Goal: Task Accomplishment & Management: Complete application form

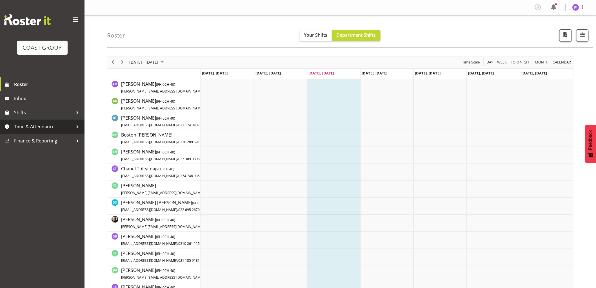
click at [33, 128] on span "Time & Attendance" at bounding box center [43, 126] width 59 height 8
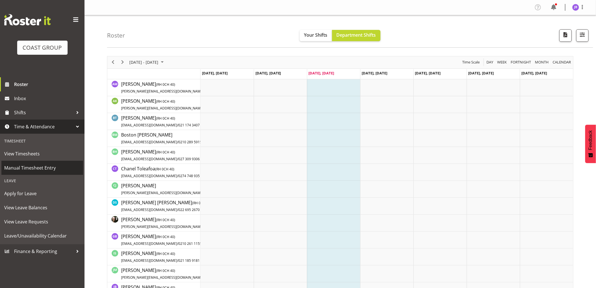
click at [32, 168] on span "Manual Timesheet Entry" at bounding box center [42, 167] width 76 height 8
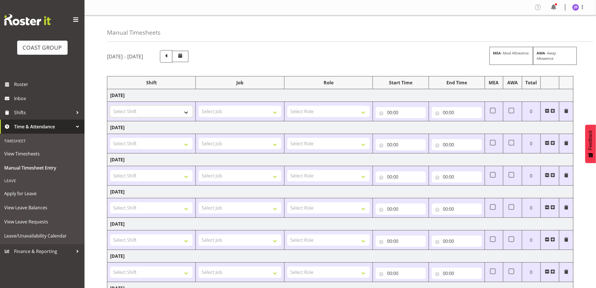
click at [144, 111] on select "Select Shift AKL SIGN ADMIN1 (LEAVE ALONE, DONT MAKE INACTIVE) CD AKL city CD T…" at bounding box center [151, 111] width 83 height 11
click at [144, 110] on select "Select Shift AKL SIGN ADMIN1 (LEAVE ALONE, DONT MAKE INACTIVE) CD AKL city CD T…" at bounding box center [151, 111] width 83 height 11
click at [180, 113] on select "Select Shift AKL SIGN ADMIN1 (LEAVE ALONE, DONT MAKE INACTIVE) CD AKL city CD T…" at bounding box center [151, 111] width 83 height 11
select select "16481"
click at [110, 106] on select "Select Shift AKL SIGN ADMIN1 (LEAVE ALONE, DONT MAKE INACTIVE) CD AKL city CD T…" at bounding box center [151, 111] width 83 height 11
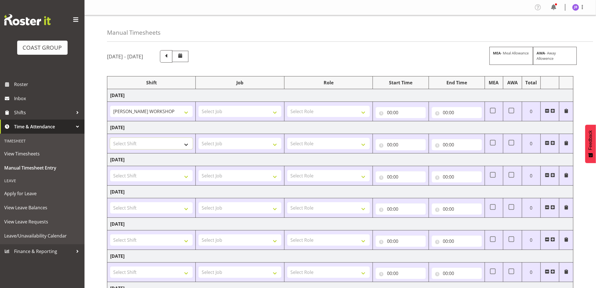
click at [144, 148] on select "Select Shift AKL SIGN ADMIN1 (LEAVE ALONE, DONT MAKE INACTIVE) CD AKL city CD T…" at bounding box center [151, 143] width 83 height 11
select select "16481"
click at [110, 138] on select "Select Shift AKL SIGN ADMIN1 (LEAVE ALONE, DONT MAKE INACTIVE) CD AKL city CD T…" at bounding box center [151, 143] width 83 height 11
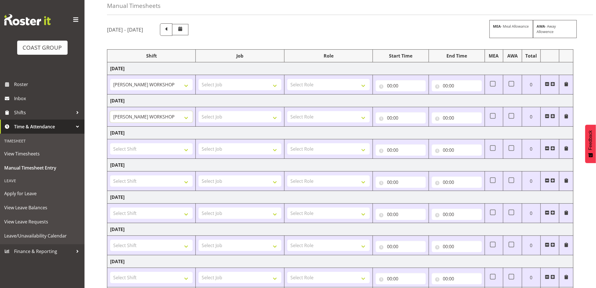
scroll to position [63, 0]
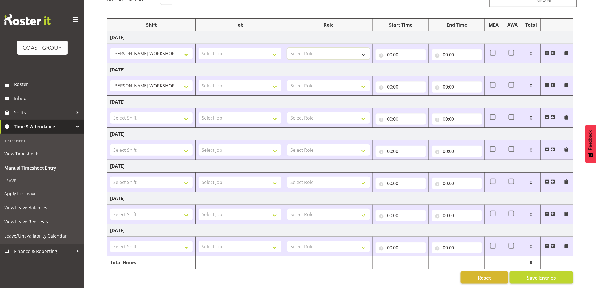
click at [304, 50] on select "Select Role FABRICATION DW" at bounding box center [328, 53] width 83 height 11
select select "543"
click at [287, 48] on select "Select Role FABRICATION DW" at bounding box center [328, 53] width 83 height 11
click at [299, 81] on select "Select Role FABRICATION DW" at bounding box center [328, 85] width 83 height 11
select select "543"
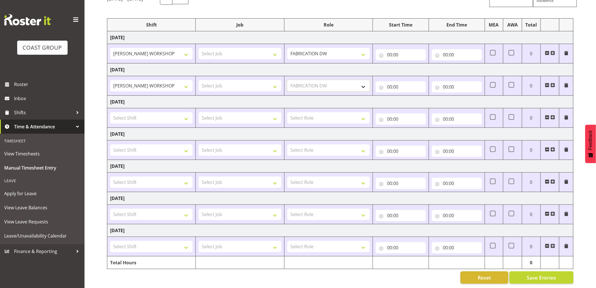
click at [287, 80] on select "Select Role FABRICATION DW" at bounding box center [328, 85] width 83 height 11
click at [175, 112] on select "Select Shift AKL SIGN ADMIN1 (LEAVE ALONE, DONT MAKE INACTIVE) CD AKL city CD T…" at bounding box center [151, 117] width 83 height 11
select select "16481"
click at [110, 112] on select "Select Shift AKL SIGN ADMIN1 (LEAVE ALONE, DONT MAKE INACTIVE) CD AKL city CD T…" at bounding box center [151, 117] width 83 height 11
click at [297, 117] on select "Select Role FABRICATION DW" at bounding box center [328, 117] width 83 height 11
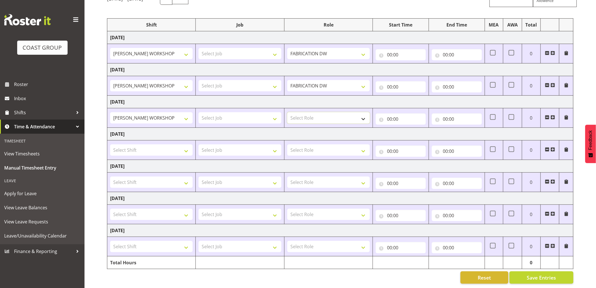
select select "543"
click at [287, 112] on select "Select Role FABRICATION DW" at bounding box center [328, 117] width 83 height 11
click at [302, 99] on td "[DATE]" at bounding box center [340, 102] width 466 height 13
click at [390, 49] on input "00:00" at bounding box center [401, 54] width 50 height 11
click at [416, 64] on select "00 01 02 03 04 05 06 07 08 09 10 11 12 13 14 15 16 17 18 19 20 21 22 23" at bounding box center [414, 69] width 13 height 11
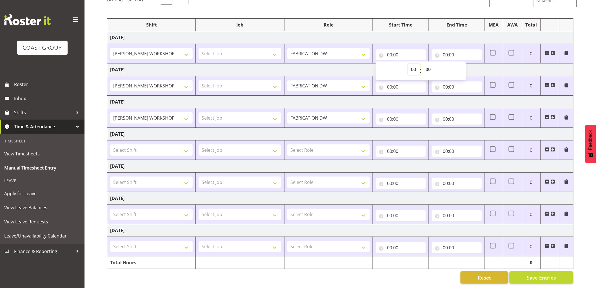
select select "5"
click at [408, 64] on select "00 01 02 03 04 05 06 07 08 09 10 11 12 13 14 15 16 17 18 19 20 21 22 23" at bounding box center [414, 69] width 13 height 11
type input "05:00"
click at [390, 82] on input "00:00" at bounding box center [401, 86] width 50 height 11
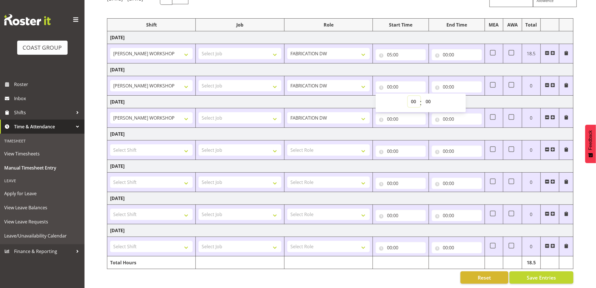
click at [413, 96] on select "00 01 02 03 04 05 06 07 08 09 10 11 12 13 14 15 16 17 18 19 20 21 22 23" at bounding box center [414, 101] width 13 height 11
select select "5"
click at [408, 96] on select "00 01 02 03 04 05 06 07 08 09 10 11 12 13 14 15 16 17 18 19 20 21 22 23" at bounding box center [414, 101] width 13 height 11
type input "05:00"
click at [426, 96] on select "00 01 02 03 04 05 06 07 08 09 10 11 12 13 14 15 16 17 18 19 20 21 22 23 24 25 2…" at bounding box center [429, 101] width 13 height 11
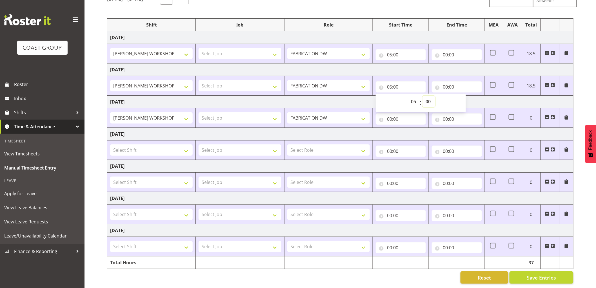
select select "30"
click at [423, 96] on select "00 01 02 03 04 05 06 07 08 09 10 11 12 13 14 15 16 17 18 19 20 21 22 23 24 25 2…" at bounding box center [429, 101] width 13 height 11
type input "05:30"
click at [444, 49] on input "00:00" at bounding box center [457, 54] width 50 height 11
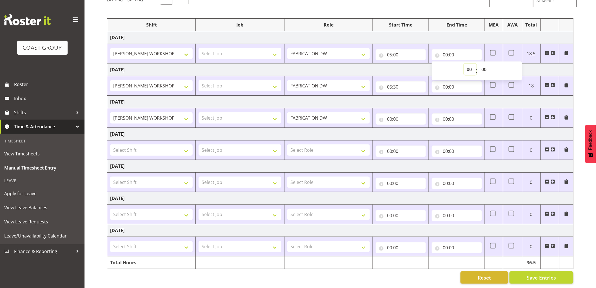
click at [464, 64] on select "00 01 02 03 04 05 06 07 08 09 10 11 12 13 14 15 16 17 18 19 20 21 22 23" at bounding box center [470, 69] width 13 height 11
select select "15"
click at [464, 64] on select "00 01 02 03 04 05 06 07 08 09 10 11 12 13 14 15 16 17 18 19 20 21 22 23" at bounding box center [470, 69] width 13 height 11
type input "15:00"
click at [446, 82] on input "00:00" at bounding box center [457, 86] width 50 height 11
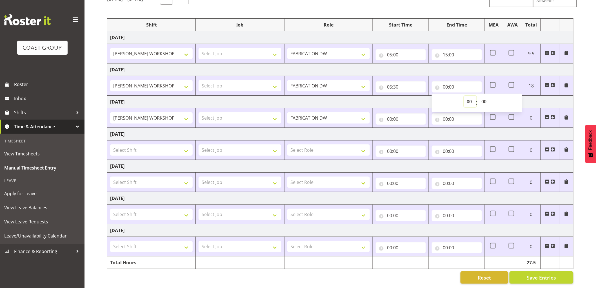
click at [469, 97] on select "00 01 02 03 04 05 06 07 08 09 10 11 12 13 14 15 16 17 18 19 20 21 22 23" at bounding box center [470, 101] width 13 height 11
select select "15"
click at [464, 96] on select "00 01 02 03 04 05 06 07 08 09 10 11 12 13 14 15 16 17 18 19 20 21 22 23" at bounding box center [470, 101] width 13 height 11
type input "15:00"
click at [388, 113] on input "00:00" at bounding box center [401, 118] width 50 height 11
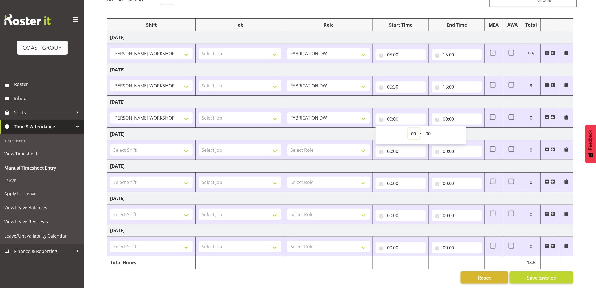
click at [412, 128] on select "00 01 02 03 04 05 06 07 08 09 10 11 12 13 14 15 16 17 18 19 20 21 22 23" at bounding box center [414, 133] width 13 height 11
select select "5"
click at [408, 128] on select "00 01 02 03 04 05 06 07 08 09 10 11 12 13 14 15 16 17 18 19 20 21 22 23" at bounding box center [414, 133] width 13 height 11
type input "05:00"
click at [429, 129] on select "00 01 02 03 04 05 06 07 08 09 10 11 12 13 14 15 16 17 18 19 20 21 22 23 24 25 2…" at bounding box center [429, 133] width 13 height 11
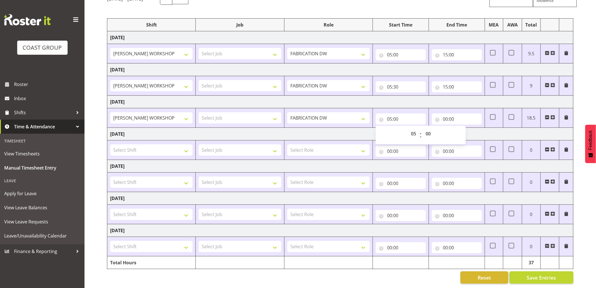
click at [401, 99] on td "[DATE]" at bounding box center [340, 102] width 466 height 13
click at [445, 113] on input "00:00" at bounding box center [457, 118] width 50 height 11
click at [468, 128] on select "00 01 02 03 04 05 06 07 08 09 10 11 12 13 14 15 16 17 18 19 20 21 22 23" at bounding box center [470, 133] width 13 height 11
select select "15"
click at [464, 128] on select "00 01 02 03 04 05 06 07 08 09 10 11 12 13 14 15 16 17 18 19 20 21 22 23" at bounding box center [470, 133] width 13 height 11
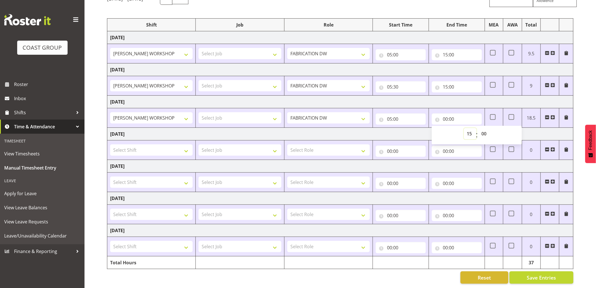
type input "15:00"
click at [466, 97] on td "[DATE]" at bounding box center [340, 102] width 466 height 13
click at [396, 52] on input "05:00" at bounding box center [401, 54] width 50 height 11
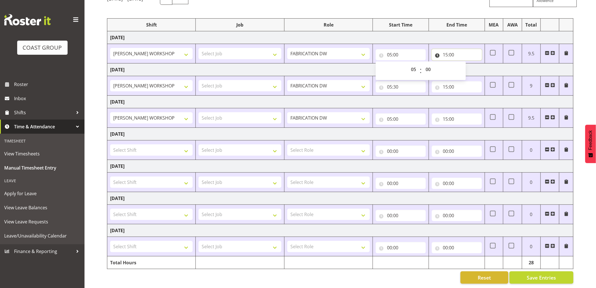
click at [445, 49] on input "15:00" at bounding box center [457, 54] width 50 height 11
click at [468, 64] on select "00 01 02 03 04 05 06 07 08 09 10 11 12 13 14 15 16 17 18 19 20 21 22 23" at bounding box center [470, 69] width 13 height 11
click at [419, 64] on td "[DATE]" at bounding box center [340, 69] width 466 height 13
click at [409, 63] on td "[DATE]" at bounding box center [340, 69] width 466 height 13
click at [170, 213] on select "Select Shift AKL SIGN ADMIN1 (LEAVE ALONE, DONT MAKE INACTIVE) CD AKL city CD T…" at bounding box center [151, 213] width 83 height 11
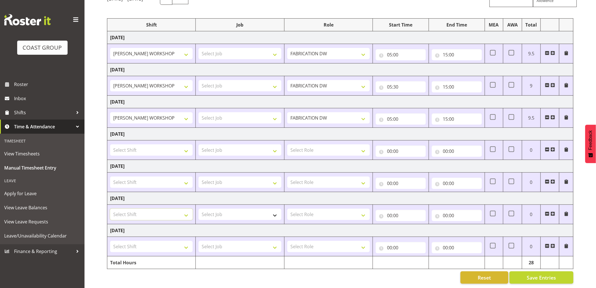
select select "16481"
click at [110, 208] on select "Select Shift AKL SIGN ADMIN1 (LEAVE ALONE, DONT MAKE INACTIVE) CD AKL city CD T…" at bounding box center [151, 213] width 83 height 11
click at [170, 243] on select "Select Shift AKL SIGN ADMIN1 (LEAVE ALONE, DONT MAKE INACTIVE) CD AKL city CD T…" at bounding box center [151, 246] width 83 height 11
select select "16481"
click at [110, 241] on select "Select Shift AKL SIGN ADMIN1 (LEAVE ALONE, DONT MAKE INACTIVE) CD AKL city CD T…" at bounding box center [151, 246] width 83 height 11
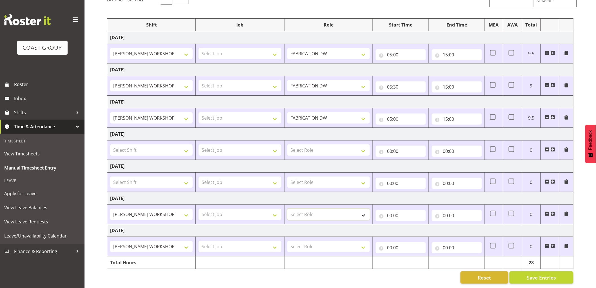
click at [300, 208] on select "Select Role FABRICATION DW" at bounding box center [328, 213] width 83 height 11
select select "543"
click at [287, 208] on select "Select Role FABRICATION DW" at bounding box center [328, 213] width 83 height 11
click at [310, 244] on select "Select Role FABRICATION DW" at bounding box center [328, 246] width 83 height 11
select select "543"
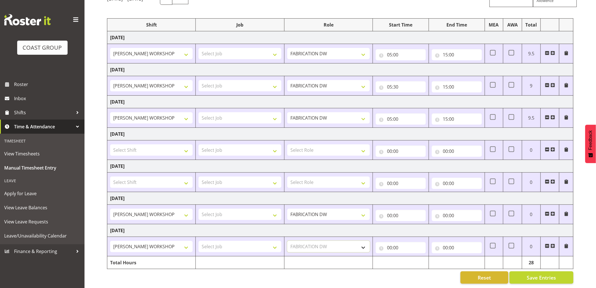
click at [287, 241] on select "Select Role FABRICATION DW" at bounding box center [328, 246] width 83 height 11
click at [390, 210] on input "00:00" at bounding box center [401, 215] width 50 height 11
click at [410, 222] on div "00 01 02 03 04 05 06 07 08 09 10 11 12 13 14 15 16 17 18 19 20 21 22 23 : 00 01…" at bounding box center [421, 231] width 90 height 19
click at [412, 224] on select "00 01 02 03 04 05 06 07 08 09 10 11 12 13 14 15 16 17 18 19 20 21 22 23" at bounding box center [414, 229] width 13 height 11
click at [312, 129] on td "[DATE]" at bounding box center [340, 134] width 466 height 13
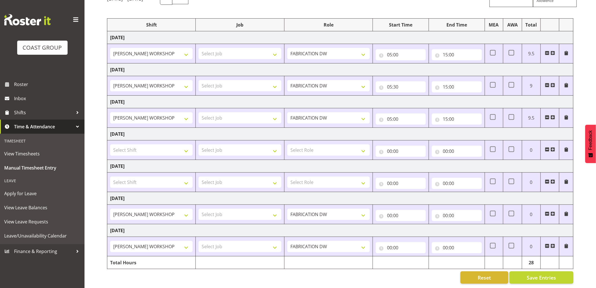
click at [548, 243] on span at bounding box center [547, 245] width 5 height 5
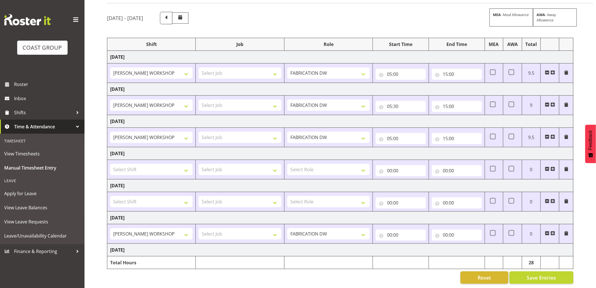
scroll to position [43, 0]
click at [547, 231] on span at bounding box center [547, 233] width 5 height 5
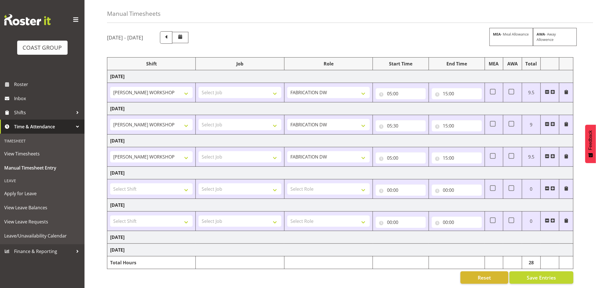
scroll to position [24, 0]
click at [544, 274] on span "Save Entries" at bounding box center [541, 277] width 29 height 7
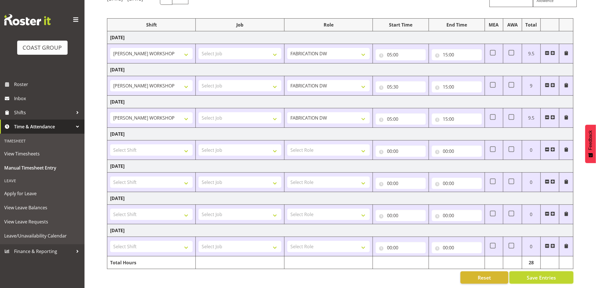
scroll to position [63, 0]
click at [31, 193] on span "Apply for Leave" at bounding box center [42, 193] width 76 height 8
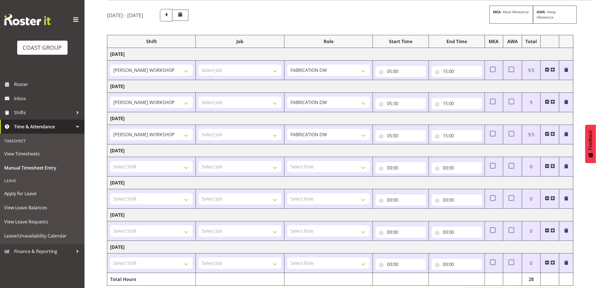
scroll to position [32, 0]
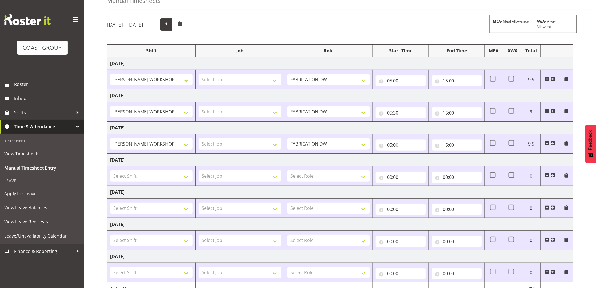
click at [170, 23] on span at bounding box center [166, 23] width 7 height 7
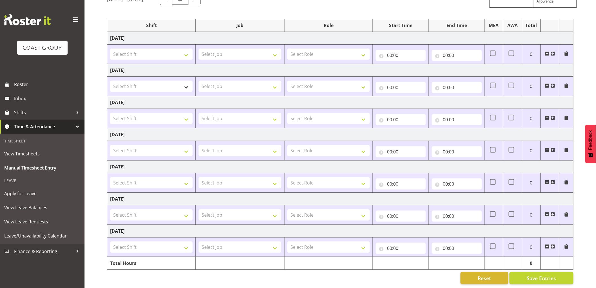
scroll to position [63, 0]
click at [168, 50] on select "Select Shift AKL SIGN ADMIN1 (LEAVE ALONE, DONT MAKE INACTIVE) CD AKL city CD T…" at bounding box center [151, 53] width 83 height 11
select select "16481"
click at [110, 48] on select "Select Shift AKL SIGN ADMIN1 (LEAVE ALONE, DONT MAKE INACTIVE) CD AKL city CD T…" at bounding box center [151, 53] width 83 height 11
click at [146, 80] on select "Select Shift AKL SIGN ADMIN1 (LEAVE ALONE, DONT MAKE INACTIVE) CD AKL city CD T…" at bounding box center [151, 85] width 83 height 11
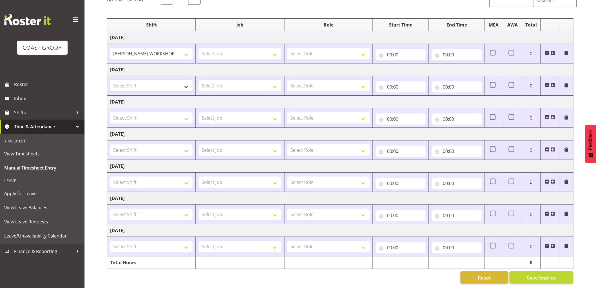
select select "16481"
click at [110, 80] on select "Select Shift AKL SIGN ADMIN1 (LEAVE ALONE, DONT MAKE INACTIVE) CD AKL city CD T…" at bounding box center [151, 85] width 83 height 11
click at [141, 112] on select "Select Shift AKL SIGN ADMIN1 (LEAVE ALONE, DONT MAKE INACTIVE) CD AKL city CD T…" at bounding box center [151, 117] width 83 height 11
select select "16481"
click at [110, 112] on select "Select Shift AKL SIGN ADMIN1 (LEAVE ALONE, DONT MAKE INACTIVE) CD AKL city CD T…" at bounding box center [151, 117] width 83 height 11
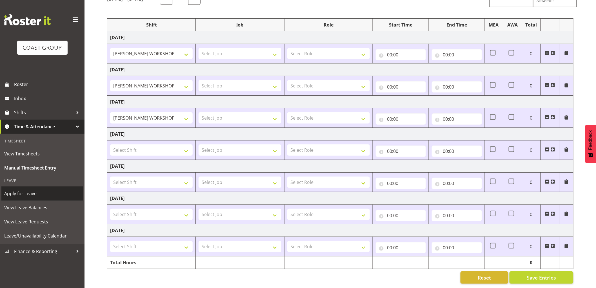
click at [26, 192] on span "Apply for Leave" at bounding box center [42, 193] width 76 height 8
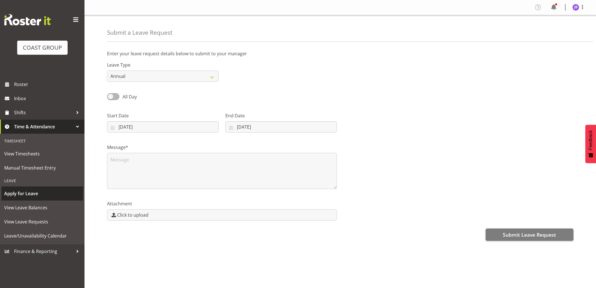
select select "7"
select select "2025"
click at [120, 126] on input "[DATE]" at bounding box center [163, 126] width 112 height 11
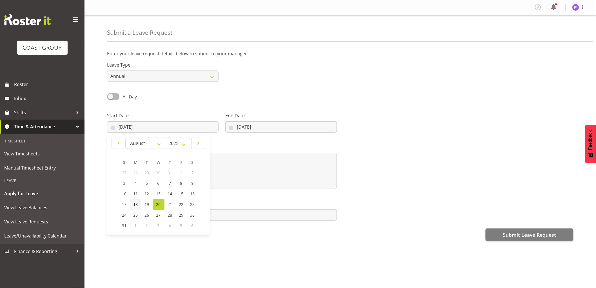
click at [136, 202] on span "18" at bounding box center [136, 203] width 5 height 5
type input "[DATE]"
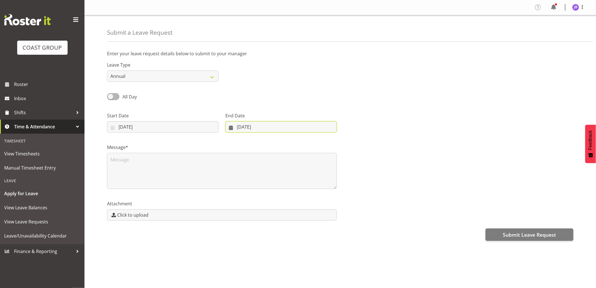
click at [238, 123] on input "20/08/2025" at bounding box center [281, 126] width 112 height 11
click at [258, 202] on span "19" at bounding box center [259, 203] width 5 height 5
type input "19/08/2025"
click at [125, 77] on select "Annual Sick Leave Without Pay Bereavement Domestic Violence Parental Jury Servi…" at bounding box center [163, 75] width 112 height 11
select select "Sick"
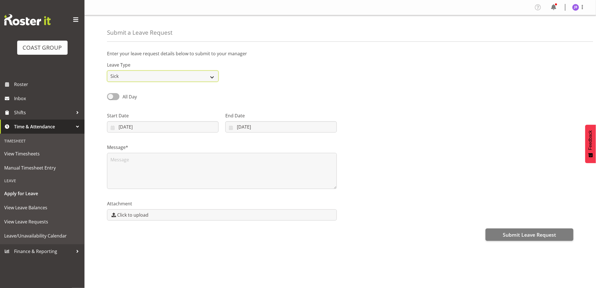
click at [107, 70] on select "Annual Sick Leave Without Pay Bereavement Domestic Violence Parental Jury Servi…" at bounding box center [163, 75] width 112 height 11
click at [122, 158] on textarea at bounding box center [222, 171] width 230 height 36
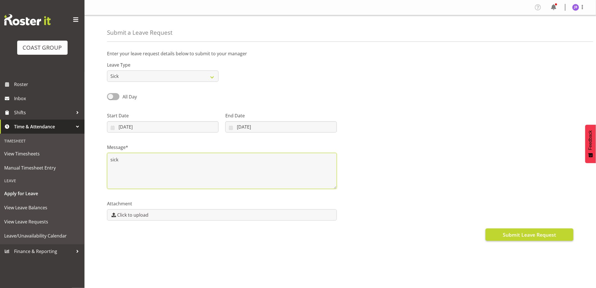
type textarea "sick"
click at [544, 236] on span "Submit Leave Request" at bounding box center [529, 234] width 53 height 7
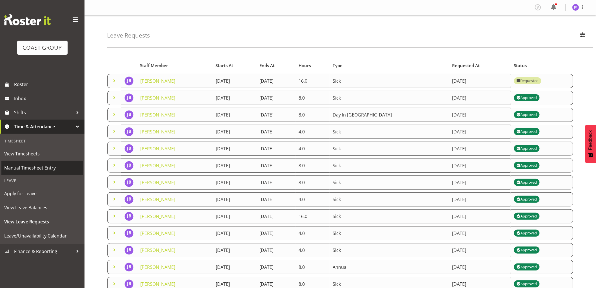
click at [31, 165] on span "Manual Timesheet Entry" at bounding box center [42, 167] width 76 height 8
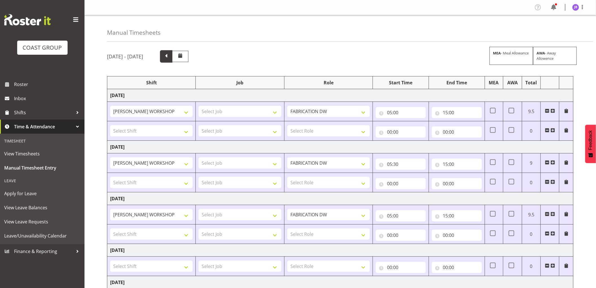
click at [172, 61] on span at bounding box center [166, 56] width 12 height 12
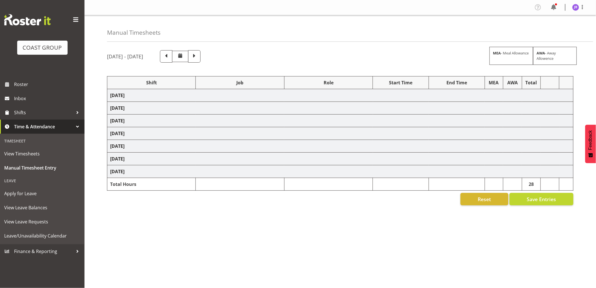
click at [198, 56] on span at bounding box center [194, 55] width 7 height 7
select select "16481"
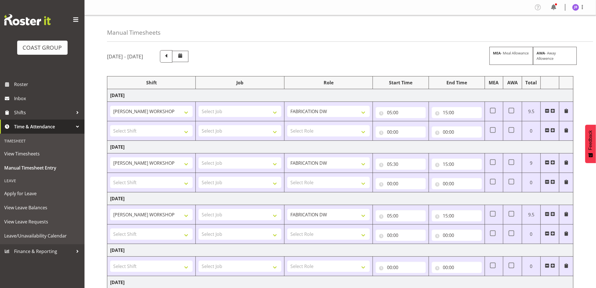
click at [547, 161] on span at bounding box center [547, 162] width 5 height 5
type input "00:00"
select select
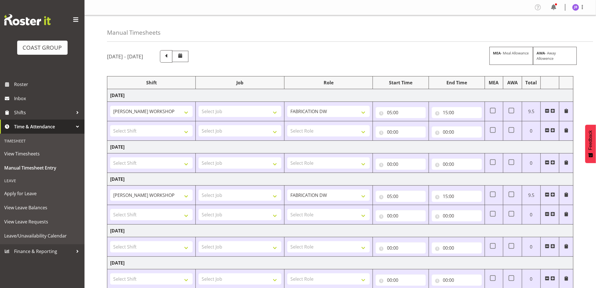
click at [548, 111] on span at bounding box center [547, 110] width 5 height 5
type input "00:00"
select select
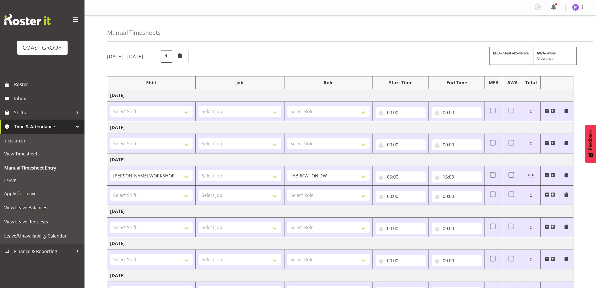
click at [547, 172] on td at bounding box center [550, 175] width 19 height 19
click at [546, 176] on span at bounding box center [547, 175] width 5 height 5
type input "00:00"
select select
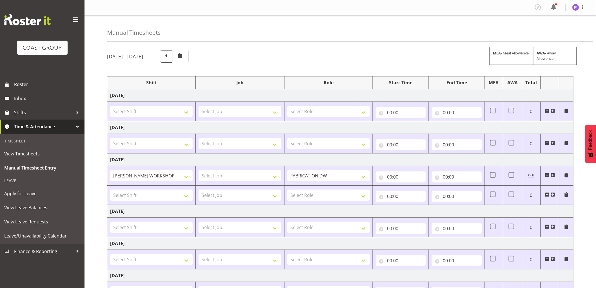
select select
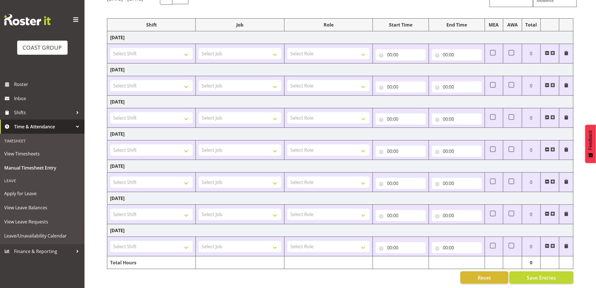
scroll to position [63, 0]
click at [556, 274] on span "Save Entries" at bounding box center [541, 277] width 29 height 7
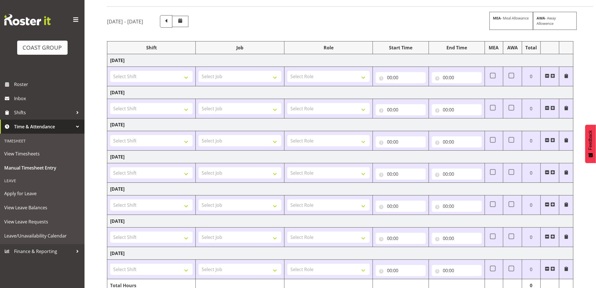
scroll to position [0, 0]
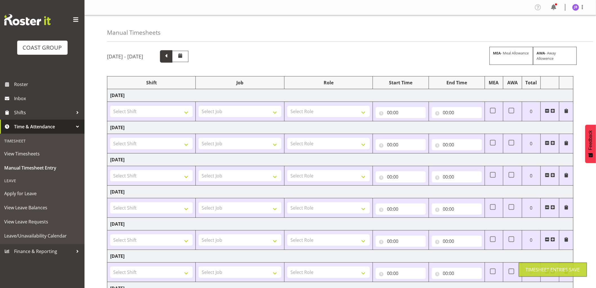
click at [170, 56] on span at bounding box center [166, 55] width 7 height 7
click at [177, 111] on select "Select Shift AKL SIGN ADMIN1 (LEAVE ALONE, DONT MAKE INACTIVE) CD AKL city CD T…" at bounding box center [151, 111] width 83 height 11
select select "16481"
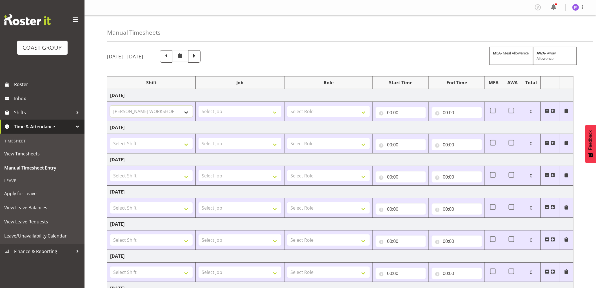
click at [110, 106] on select "Select Shift AKL SIGN ADMIN1 (LEAVE ALONE, DONT MAKE INACTIVE) CD AKL city CD T…" at bounding box center [151, 111] width 83 height 11
click at [151, 144] on select "Select Shift AKL SIGN ADMIN1 (LEAVE ALONE, DONT MAKE INACTIVE) CD AKL city CD T…" at bounding box center [151, 143] width 83 height 11
select select "16481"
click at [110, 138] on select "Select Shift AKL SIGN ADMIN1 (LEAVE ALONE, DONT MAKE INACTIVE) CD AKL city CD T…" at bounding box center [151, 143] width 83 height 11
click at [174, 172] on select "Select Shift AKL SIGN ADMIN1 (LEAVE ALONE, DONT MAKE INACTIVE) CD AKL city CD T…" at bounding box center [151, 175] width 83 height 11
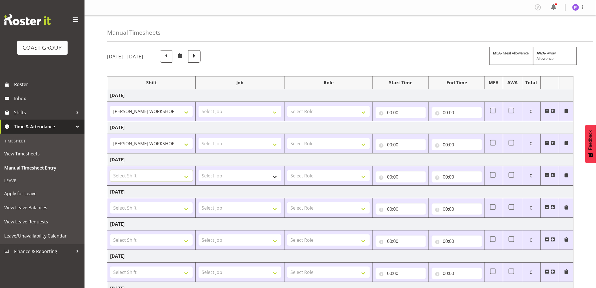
select select "16481"
click at [110, 170] on select "Select Shift AKL SIGN ADMIN1 (LEAVE ALONE, DONT MAKE INACTIVE) CD AKL city CD T…" at bounding box center [151, 175] width 83 height 11
click at [315, 110] on select "Select Role FABRICATION DW" at bounding box center [328, 111] width 83 height 11
select select "543"
click at [287, 106] on select "Select Role FABRICATION DW" at bounding box center [328, 111] width 83 height 11
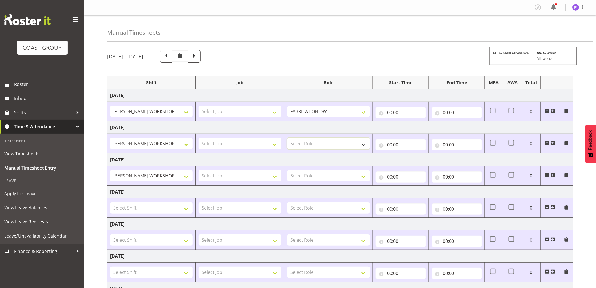
click at [312, 143] on select "Select Role FABRICATION DW" at bounding box center [328, 143] width 83 height 11
select select "543"
click at [287, 138] on select "Select Role FABRICATION DW" at bounding box center [328, 143] width 83 height 11
click at [317, 170] on select "Select Role FABRICATION DW" at bounding box center [328, 175] width 83 height 11
select select "543"
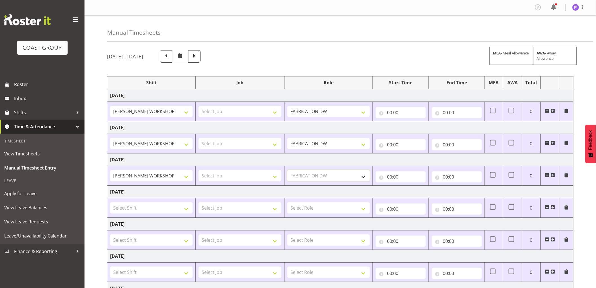
click at [287, 170] on select "Select Role FABRICATION DW" at bounding box center [328, 175] width 83 height 11
click at [388, 113] on input "00:00" at bounding box center [401, 112] width 50 height 11
click at [413, 130] on select "00 01 02 03 04 05 06 07 08 09 10 11 12 13 14 15 16 17 18 19 20 21 22 23" at bounding box center [414, 126] width 13 height 11
select select "5"
click at [408, 121] on select "00 01 02 03 04 05 06 07 08 09 10 11 12 13 14 15 16 17 18 19 20 21 22 23" at bounding box center [414, 126] width 13 height 11
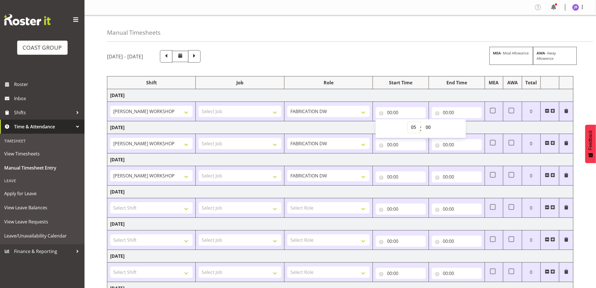
type input "05:00"
click at [391, 145] on input "00:00" at bounding box center [401, 144] width 50 height 11
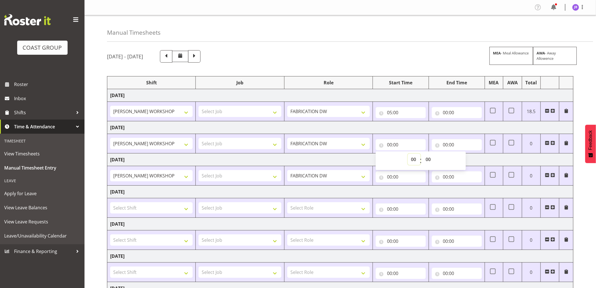
click at [412, 156] on select "00 01 02 03 04 05 06 07 08 09 10 11 12 13 14 15 16 17 18 19 20 21 22 23" at bounding box center [414, 159] width 13 height 11
select select "5"
click at [408, 154] on select "00 01 02 03 04 05 06 07 08 09 10 11 12 13 14 15 16 17 18 19 20 21 22 23" at bounding box center [414, 159] width 13 height 11
type input "05:00"
click at [390, 179] on input "00:00" at bounding box center [401, 176] width 50 height 11
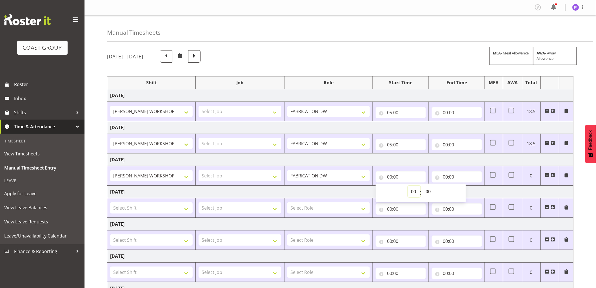
click at [416, 192] on select "00 01 02 03 04 05 06 07 08 09 10 11 12 13 14 15 16 17 18 19 20 21 22 23" at bounding box center [414, 191] width 13 height 11
select select "5"
click at [408, 186] on select "00 01 02 03 04 05 06 07 08 09 10 11 12 13 14 15 16 17 18 19 20 21 22 23" at bounding box center [414, 191] width 13 height 11
type input "05:00"
click at [398, 148] on input "05:00" at bounding box center [401, 144] width 50 height 11
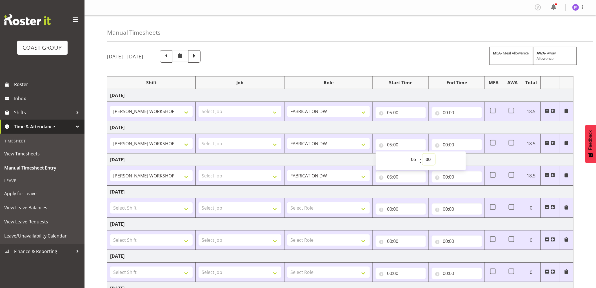
drag, startPoint x: 430, startPoint y: 159, endPoint x: 431, endPoint y: 156, distance: 3.3
click at [430, 159] on select "00 01 02 03 04 05 06 07 08 09 10 11 12 13 14 15 16 17 18 19 20 21 22 23 24 25 2…" at bounding box center [429, 159] width 13 height 11
select select "30"
click at [423, 154] on select "00 01 02 03 04 05 06 07 08 09 10 11 12 13 14 15 16 17 18 19 20 21 22 23 24 25 2…" at bounding box center [429, 159] width 13 height 11
type input "05:30"
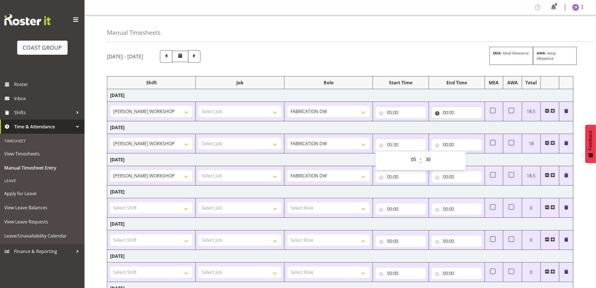
click at [446, 112] on input "00:00" at bounding box center [457, 112] width 50 height 11
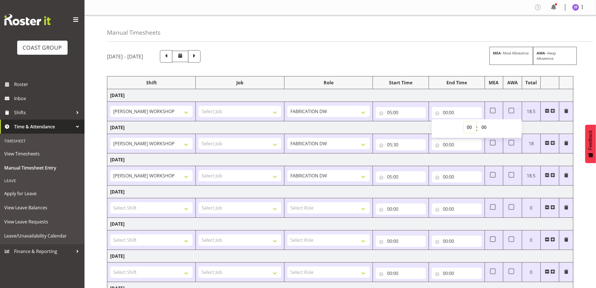
click at [466, 127] on select "00 01 02 03 04 05 06 07 08 09 10 11 12 13 14 15 16 17 18 19 20 21 22 23" at bounding box center [470, 126] width 13 height 11
select select "15"
click at [464, 121] on select "00 01 02 03 04 05 06 07 08 09 10 11 12 13 14 15 16 17 18 19 20 21 22 23" at bounding box center [470, 126] width 13 height 11
type input "15:00"
click at [445, 141] on input "00:00" at bounding box center [457, 144] width 50 height 11
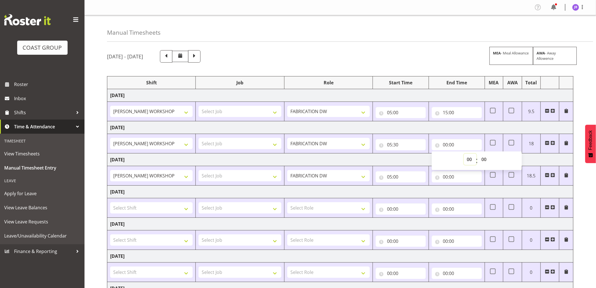
click at [469, 158] on select "00 01 02 03 04 05 06 07 08 09 10 11 12 13 14 15 16 17 18 19 20 21 22 23" at bounding box center [470, 159] width 13 height 11
select select "15"
click at [464, 154] on select "00 01 02 03 04 05 06 07 08 09 10 11 12 13 14 15 16 17 18 19 20 21 22 23" at bounding box center [470, 159] width 13 height 11
type input "15:00"
drag, startPoint x: 448, startPoint y: 175, endPoint x: 453, endPoint y: 178, distance: 6.3
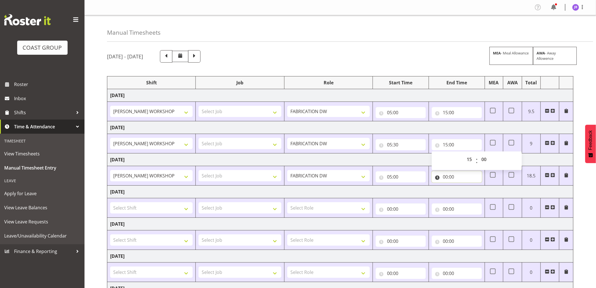
click at [448, 175] on input "00:00" at bounding box center [457, 176] width 50 height 11
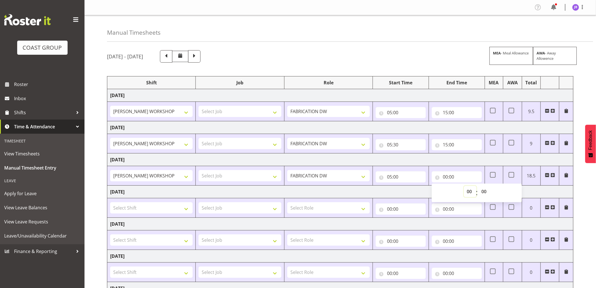
click at [466, 189] on select "00 01 02 03 04 05 06 07 08 09 10 11 12 13 14 15 16 17 18 19 20 21 22 23" at bounding box center [470, 191] width 13 height 11
select select "15"
click at [464, 186] on select "00 01 02 03 04 05 06 07 08 09 10 11 12 13 14 15 16 17 18 19 20 21 22 23" at bounding box center [470, 191] width 13 height 11
type input "15:00"
click at [469, 162] on td "[DATE]" at bounding box center [340, 159] width 466 height 13
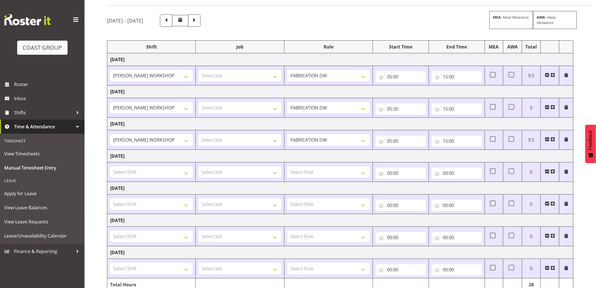
scroll to position [63, 0]
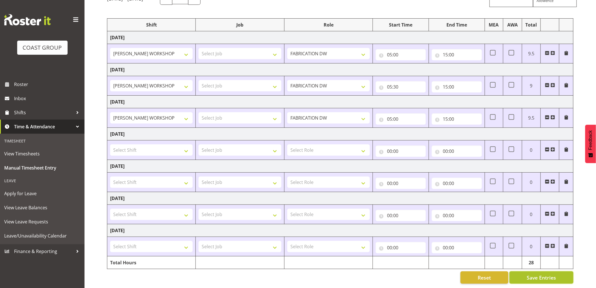
click at [543, 274] on span "Save Entries" at bounding box center [541, 277] width 29 height 7
click at [552, 274] on span "Save Entries" at bounding box center [541, 277] width 29 height 7
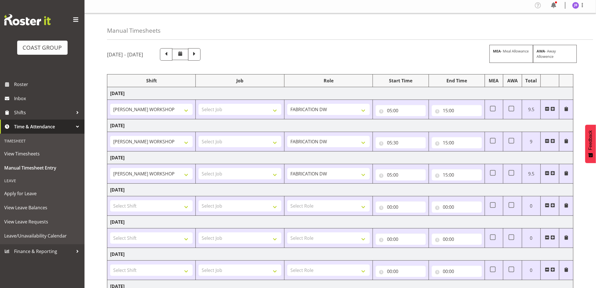
scroll to position [0, 0]
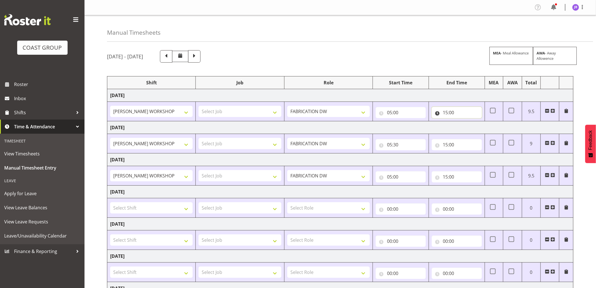
click at [452, 112] on input "15:00" at bounding box center [457, 112] width 50 height 11
click at [579, 117] on div "[DATE] - [DATE] MEA - Meal Allowance AWA - Away Allowence Shift Job Role Start …" at bounding box center [351, 195] width 489 height 299
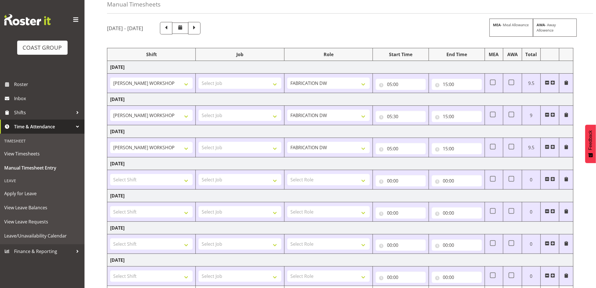
scroll to position [63, 0]
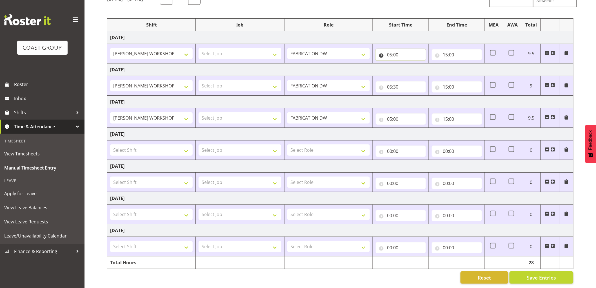
click at [398, 50] on input "05:00" at bounding box center [401, 54] width 50 height 11
click at [430, 65] on select "00 01 02 03 04 05 06 07 08 09 10 11 12 13 14 15 16 17 18 19 20 21 22 23 24 25 2…" at bounding box center [429, 69] width 13 height 11
select select "30"
click at [423, 64] on select "00 01 02 03 04 05 06 07 08 09 10 11 12 13 14 15 16 17 18 19 20 21 22 23 24 25 2…" at bounding box center [429, 69] width 13 height 11
type input "05:30"
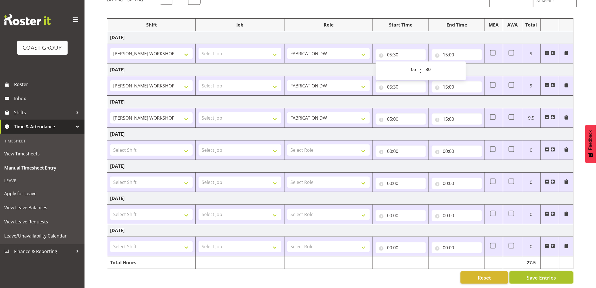
click at [547, 274] on span "Save Entries" at bounding box center [541, 277] width 29 height 7
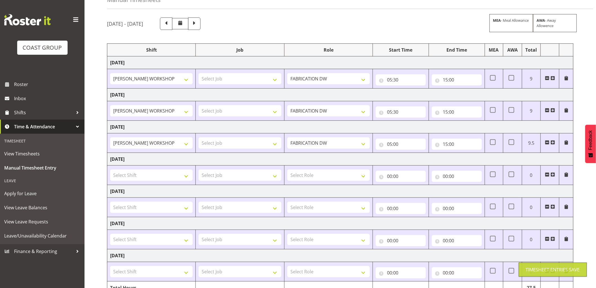
scroll to position [0, 0]
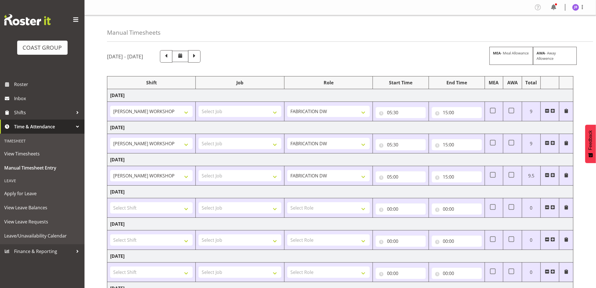
drag, startPoint x: 575, startPoint y: 4, endPoint x: 575, endPoint y: 6, distance: 2.8
click at [575, 4] on div at bounding box center [579, 7] width 14 height 7
click at [575, 5] on img at bounding box center [575, 7] width 7 height 7
click at [573, 7] on img at bounding box center [575, 7] width 7 height 7
click at [559, 30] on link "Log Out" at bounding box center [559, 30] width 54 height 10
